Goal: Check status

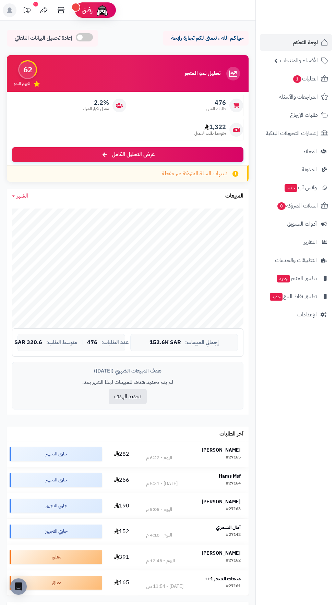
click at [236, 445] on td "عبدالله العلوي #27165 اليوم - 6:22 م" at bounding box center [193, 454] width 110 height 25
